Goal: Task Accomplishment & Management: Use online tool/utility

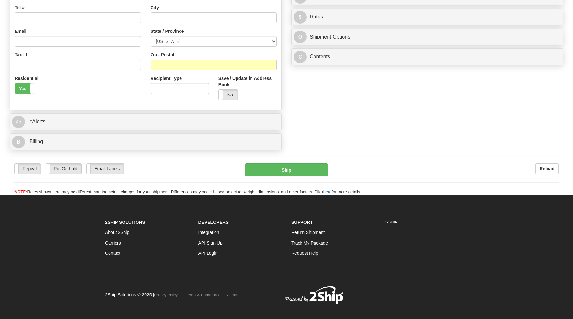
scroll to position [182, 0]
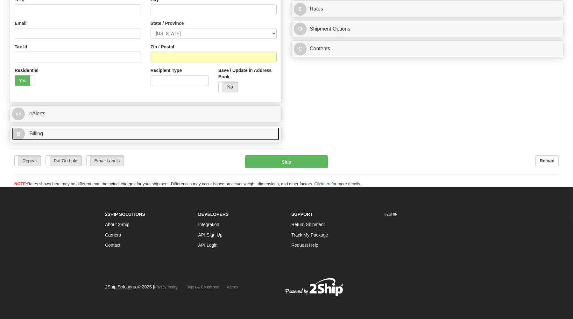
click at [152, 133] on link "B Billing" at bounding box center [145, 133] width 267 height 13
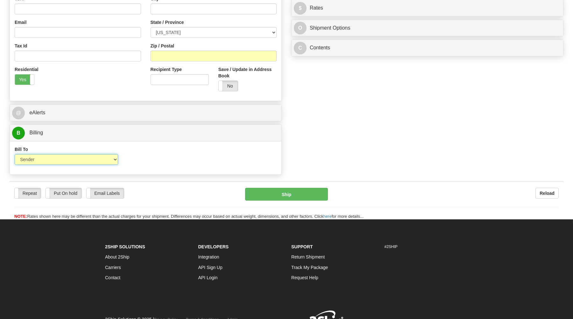
click at [15, 154] on select "Sender Recipient Third Party Collect" at bounding box center [67, 159] width 104 height 11
select select "3"
click option "Third Party" at bounding box center [0, 0] width 0 height 0
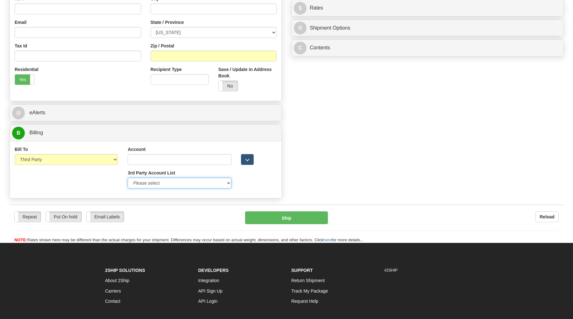
click at [128, 178] on select "Please select GITI-332021982-FedEx Express® CACHE-372964065-FedEx Express® LOWE…" at bounding box center [180, 183] width 104 height 11
